Goal: Check status: Check status

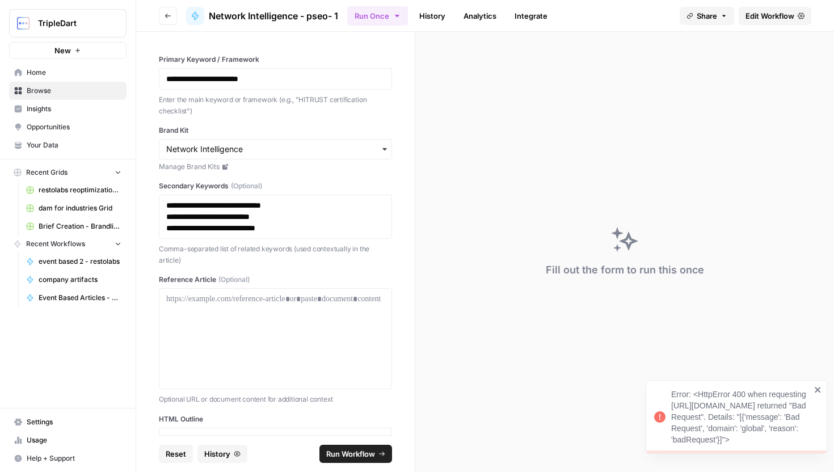
click at [434, 19] on link "History" at bounding box center [433, 16] width 40 height 18
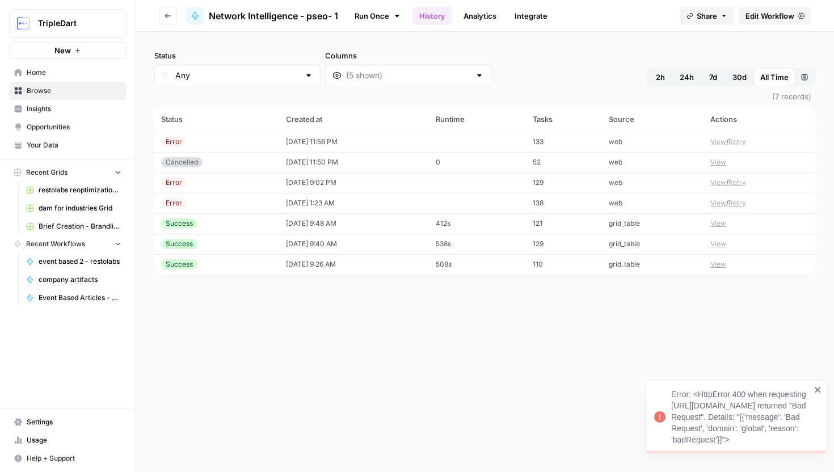
click at [375, 137] on td "[DATE] 11:56 PM" at bounding box center [354, 142] width 150 height 20
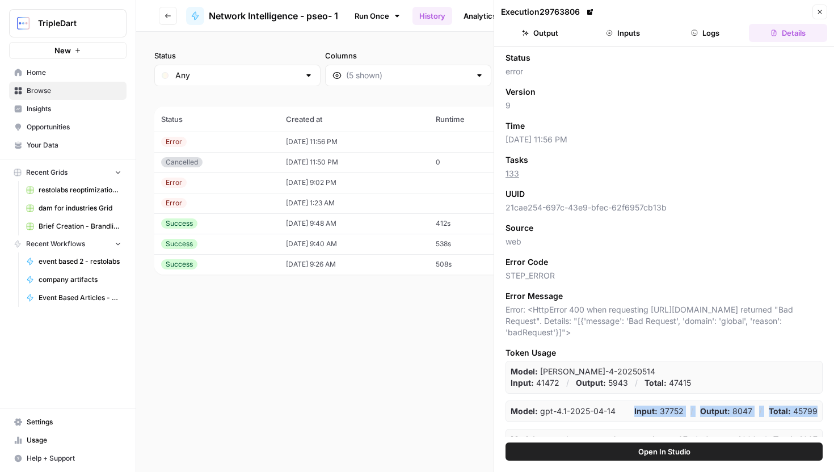
scroll to position [5, 0]
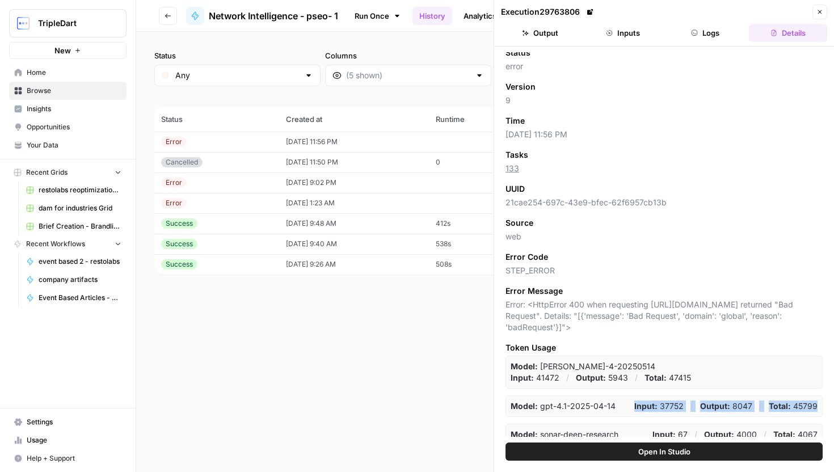
drag, startPoint x: 622, startPoint y: 439, endPoint x: 595, endPoint y: 329, distance: 113.3
click at [596, 334] on div "Status error Version 9 Time [DATE] 11:56 PM Tasks 133 UUID 21cae254-697c-43e9-b…" at bounding box center [664, 245] width 340 height 396
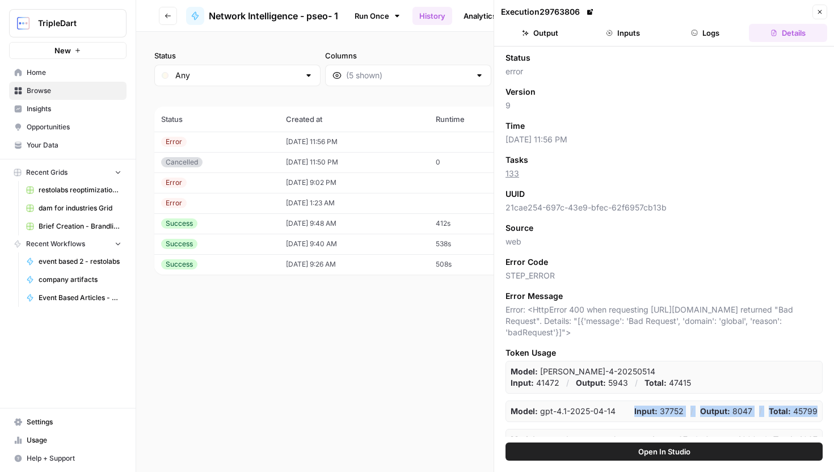
click at [628, 28] on button "Inputs" at bounding box center [623, 33] width 78 height 18
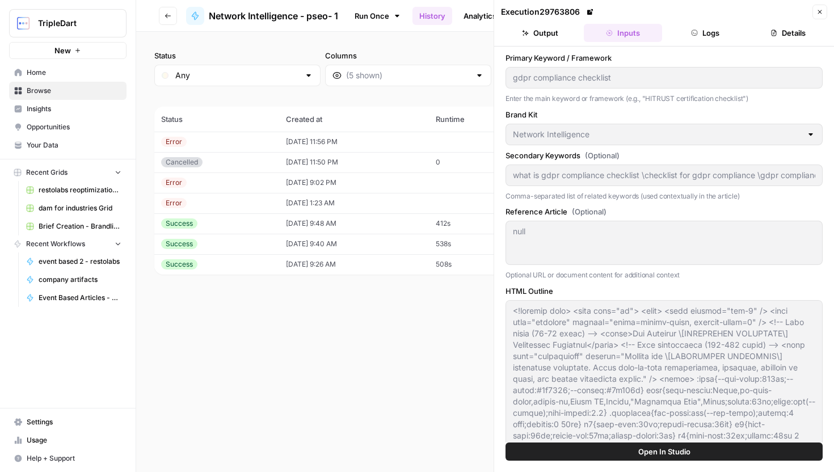
scroll to position [116, 0]
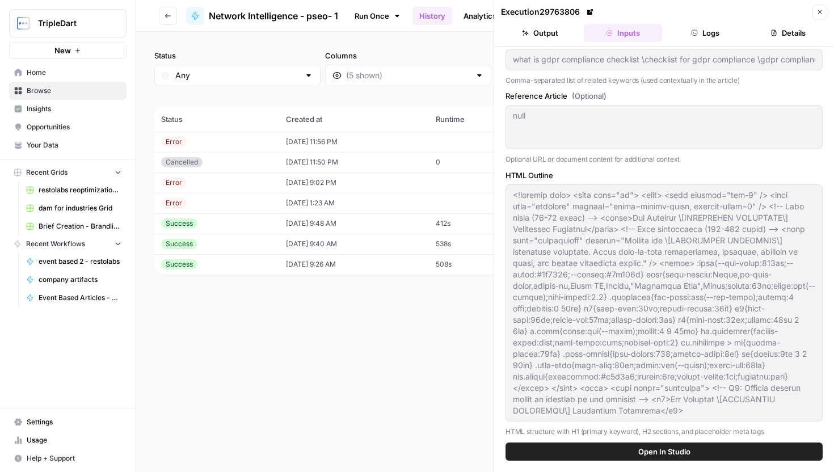
click at [703, 28] on button "Logs" at bounding box center [706, 33] width 78 height 18
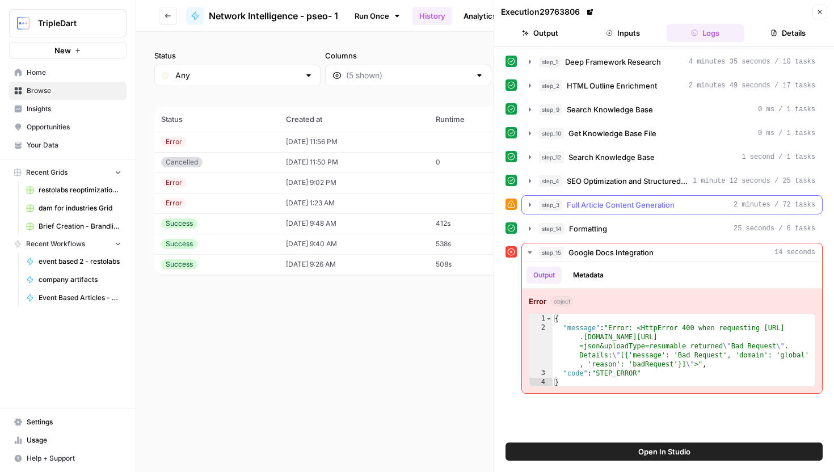
click at [616, 206] on span "Full Article Content Generation" at bounding box center [621, 204] width 108 height 11
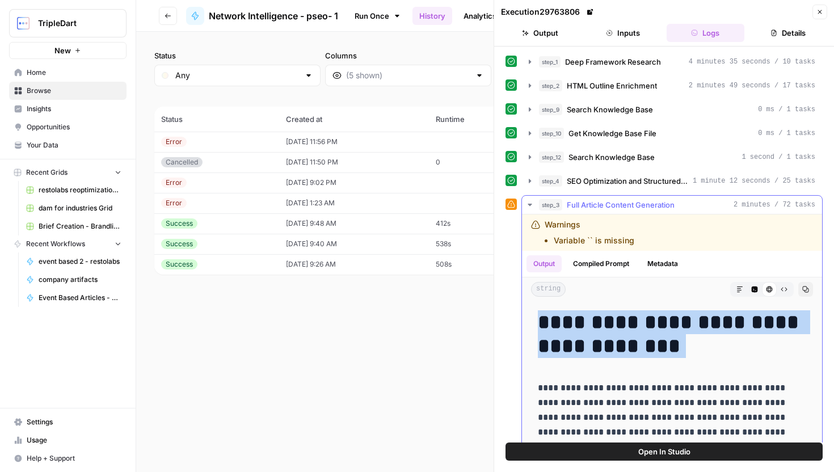
drag, startPoint x: 538, startPoint y: 318, endPoint x: 673, endPoint y: 385, distance: 151.0
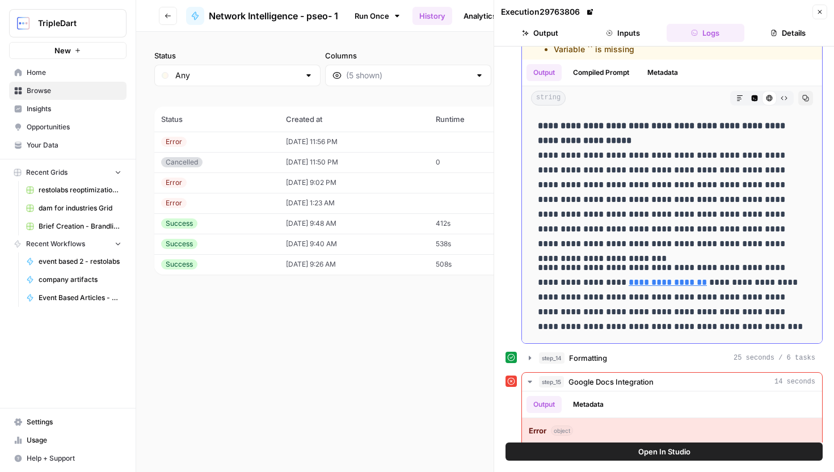
scroll to position [278, 0]
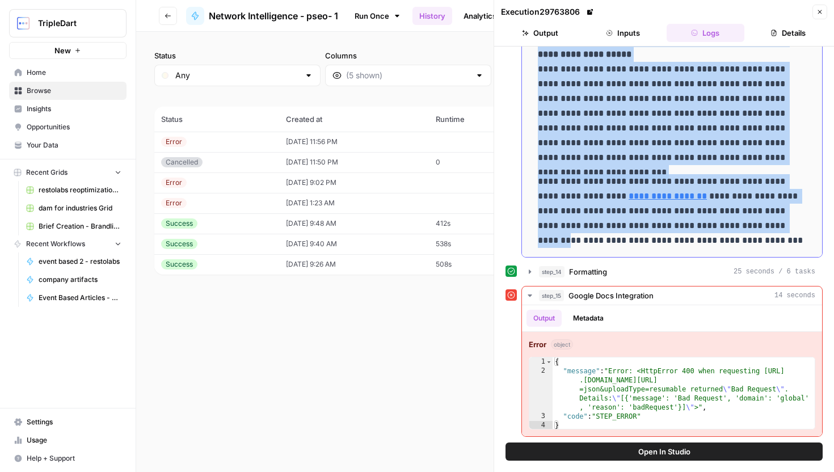
click at [776, 225] on p "**********" at bounding box center [672, 211] width 268 height 74
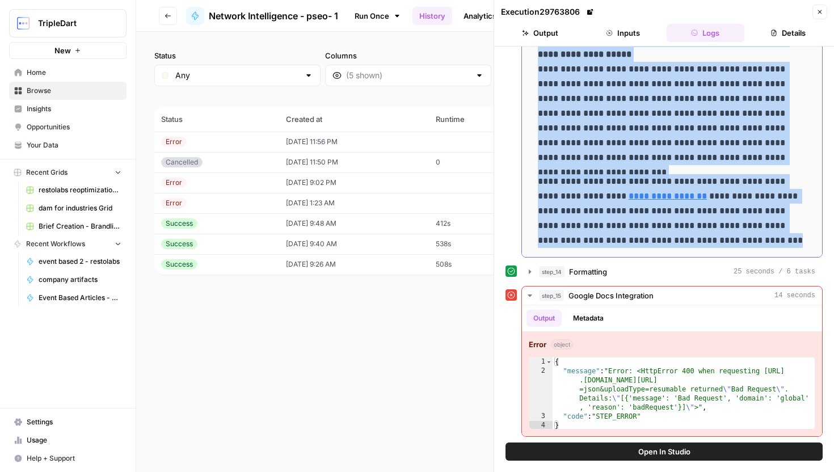
copy div "**********"
